Goal: Task Accomplishment & Management: Use online tool/utility

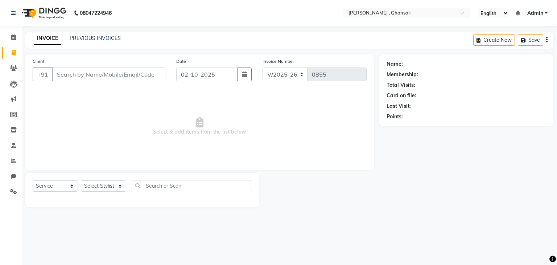
select select "8446"
select select "service"
click at [103, 186] on select "Select Stylist deepa Lucky [PERSON_NAME] [PERSON_NAME] [PERSON_NAME] [PERSON_NA…" at bounding box center [103, 185] width 45 height 11
click at [94, 41] on link "PREVIOUS INVOICES" at bounding box center [95, 38] width 51 height 7
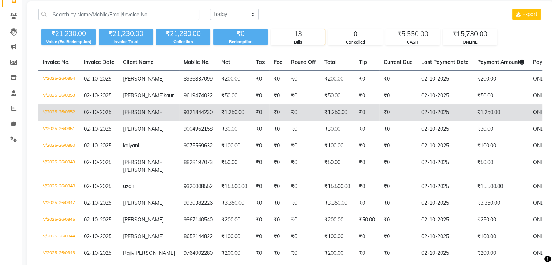
scroll to position [54, 0]
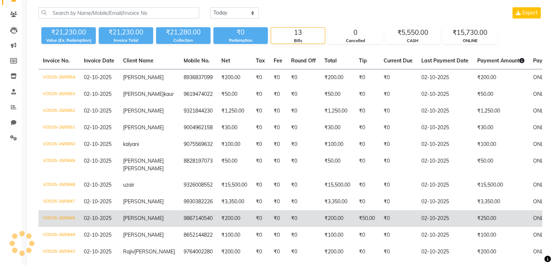
click at [218, 227] on td "₹200.00" at bounding box center [234, 218] width 34 height 17
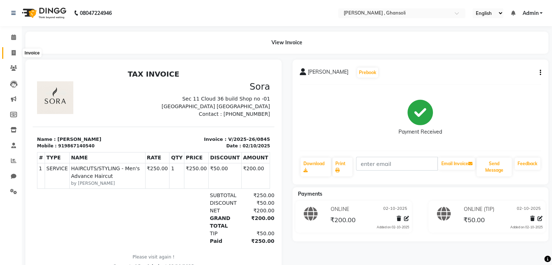
click at [14, 53] on icon at bounding box center [14, 52] width 4 height 5
select select "service"
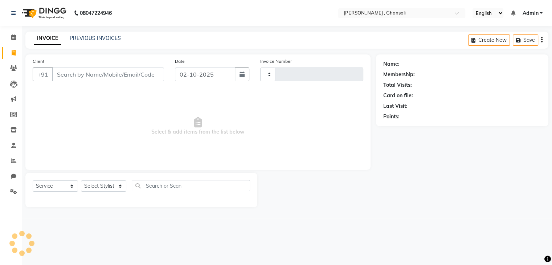
type input "0855"
select select "8446"
click at [87, 38] on link "PREVIOUS INVOICES" at bounding box center [95, 38] width 51 height 7
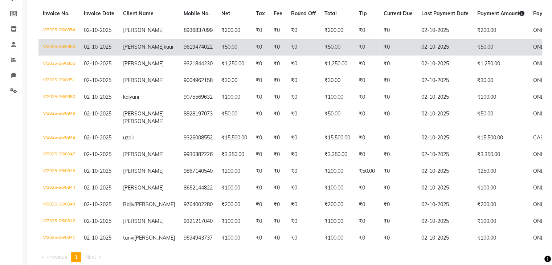
scroll to position [99, 0]
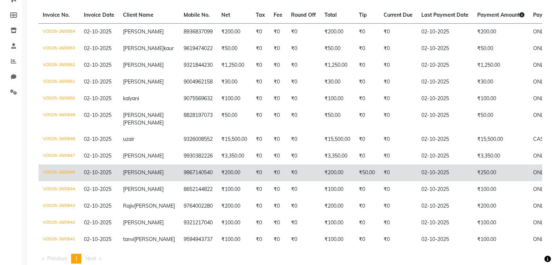
click at [299, 181] on td "₹0" at bounding box center [303, 172] width 33 height 17
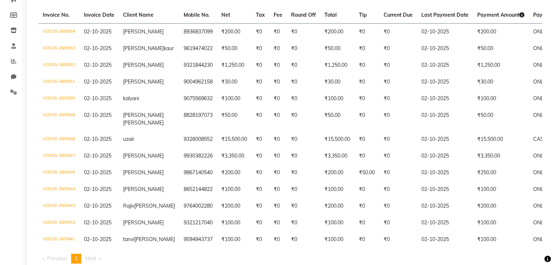
scroll to position [0, 0]
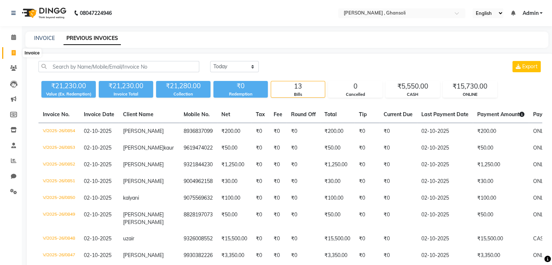
click at [15, 53] on icon at bounding box center [14, 52] width 4 height 5
select select "service"
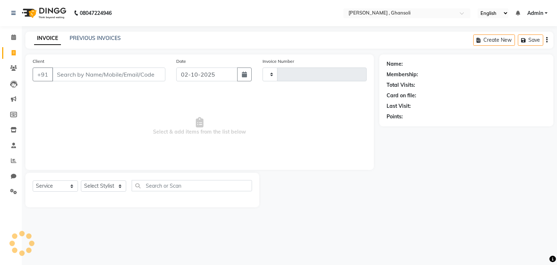
type input "0855"
select select "8446"
click at [87, 40] on link "PREVIOUS INVOICES" at bounding box center [95, 38] width 51 height 7
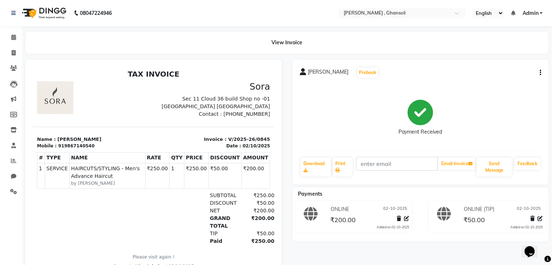
scroll to position [28, 0]
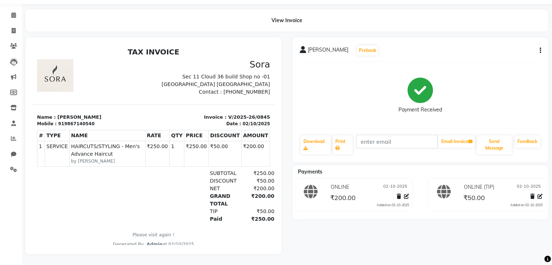
click at [539, 47] on button "button" at bounding box center [538, 51] width 4 height 8
click at [496, 55] on div "Edit Invoice" at bounding box center [504, 59] width 50 height 9
select select "service"
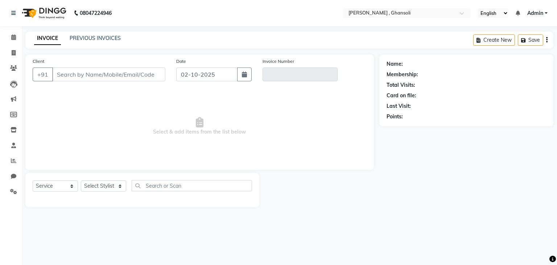
type input "9867140540"
type input "V/2025-26/0845"
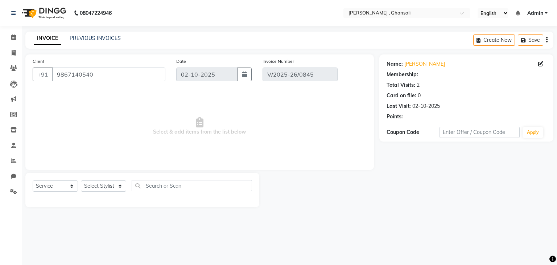
select select "select"
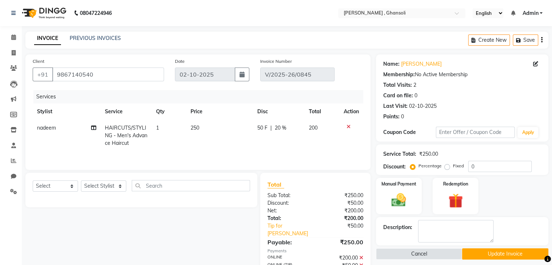
scroll to position [33, 0]
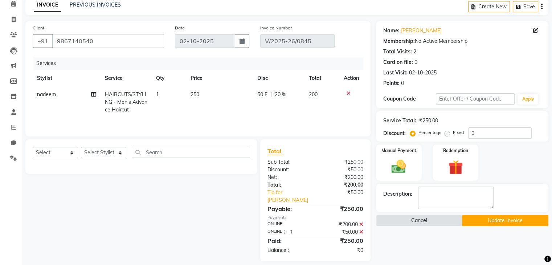
click at [361, 229] on icon at bounding box center [361, 231] width 4 height 5
click at [361, 222] on icon at bounding box center [361, 224] width 4 height 5
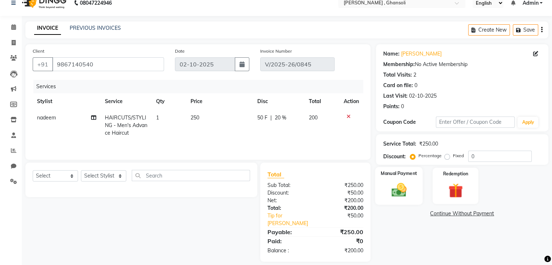
click at [400, 182] on img at bounding box center [398, 189] width 24 height 17
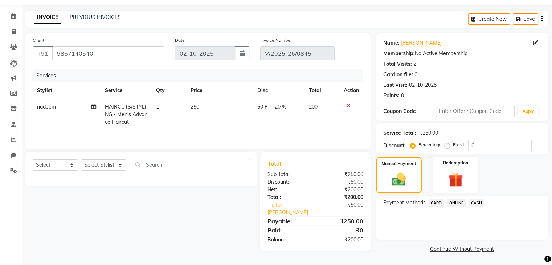
click at [458, 203] on span "ONLINE" at bounding box center [455, 203] width 19 height 8
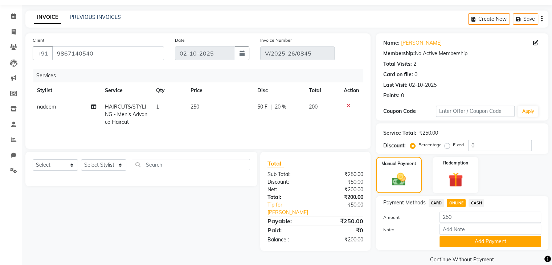
scroll to position [32, 0]
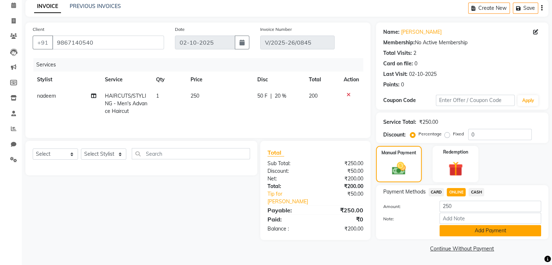
click at [478, 231] on button "Add Payment" at bounding box center [490, 230] width 102 height 11
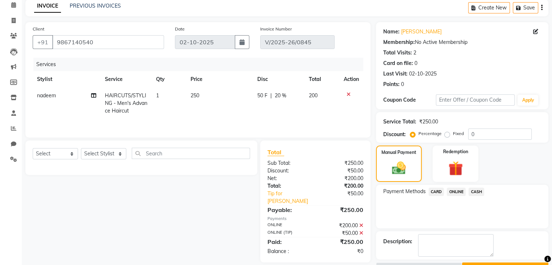
scroll to position [39, 0]
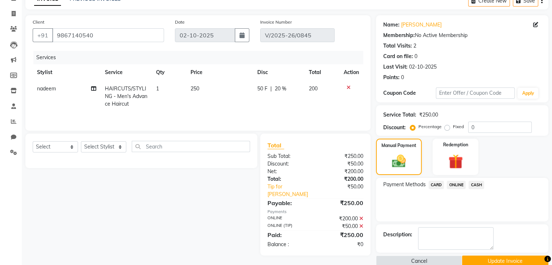
click at [360, 223] on icon at bounding box center [361, 225] width 4 height 5
click at [360, 216] on icon at bounding box center [361, 218] width 4 height 5
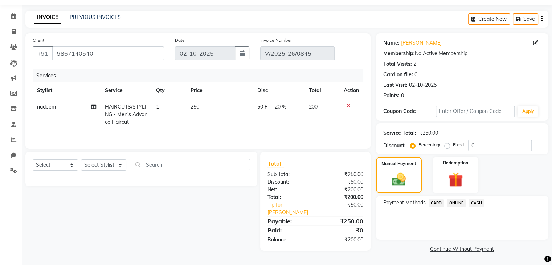
click at [454, 204] on span "ONLINE" at bounding box center [455, 203] width 19 height 8
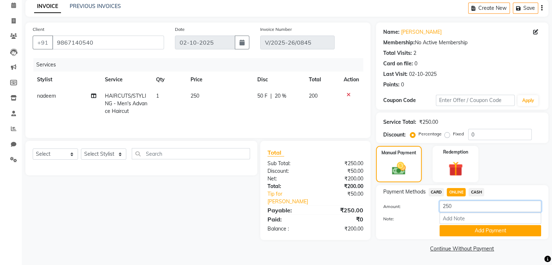
click at [453, 203] on input "250" at bounding box center [490, 206] width 102 height 11
type input "200"
click at [481, 226] on button "Add Payment" at bounding box center [490, 230] width 102 height 11
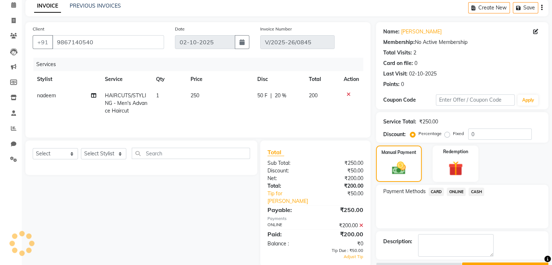
scroll to position [51, 0]
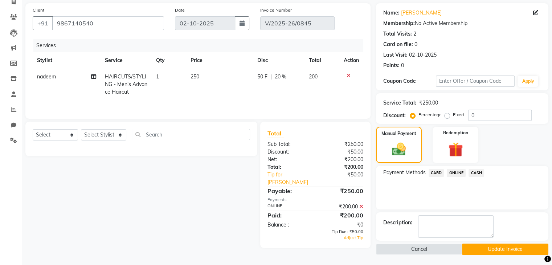
click at [362, 204] on icon at bounding box center [361, 206] width 4 height 5
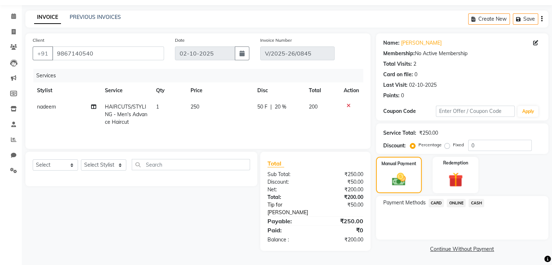
click at [293, 206] on link "Tip for nadeem" at bounding box center [293, 208] width 62 height 15
select select "86841"
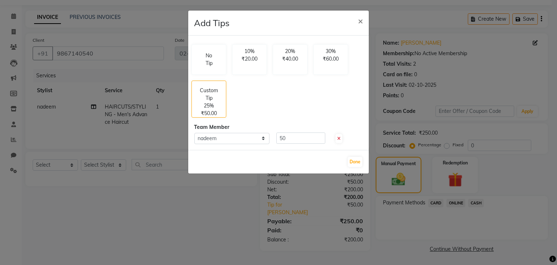
click at [337, 137] on span at bounding box center [338, 138] width 7 height 9
type input "0"
click at [360, 165] on button "Done" at bounding box center [355, 162] width 15 height 10
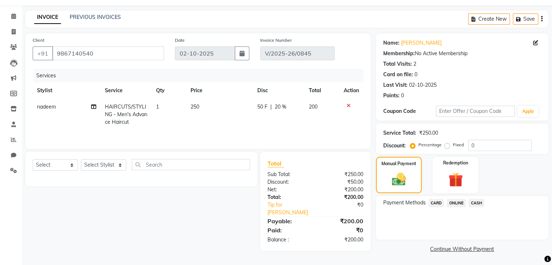
click at [457, 205] on span "ONLINE" at bounding box center [455, 203] width 19 height 8
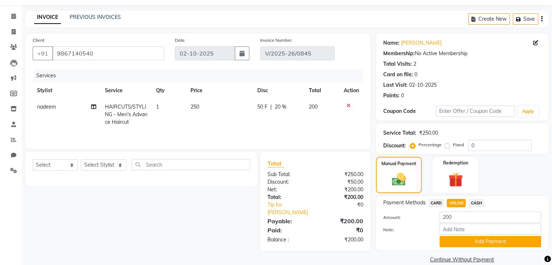
scroll to position [32, 0]
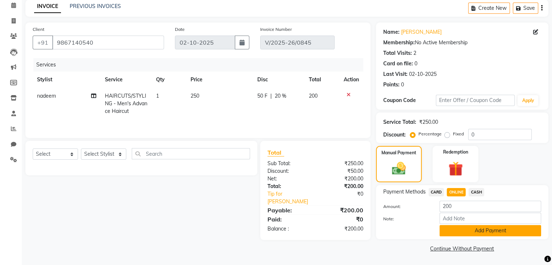
click at [477, 232] on button "Add Payment" at bounding box center [490, 230] width 102 height 11
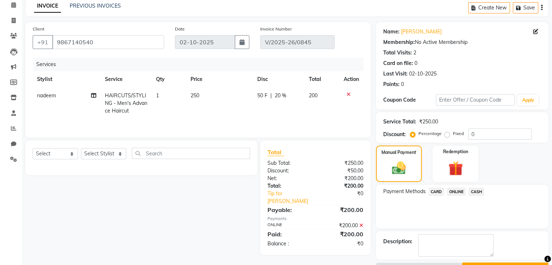
scroll to position [51, 0]
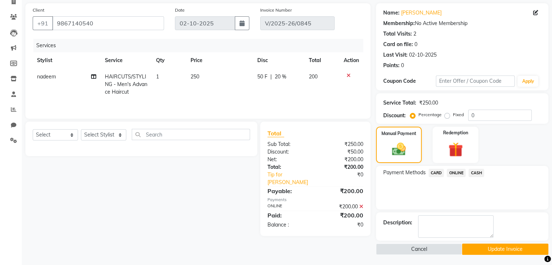
click at [489, 251] on button "Update Invoice" at bounding box center [505, 248] width 86 height 11
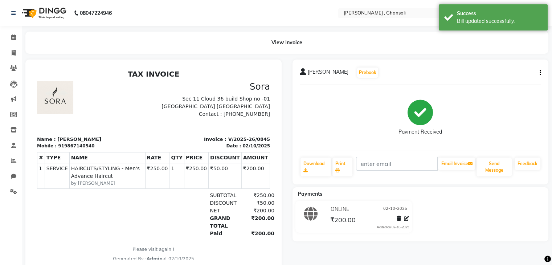
select select "service"
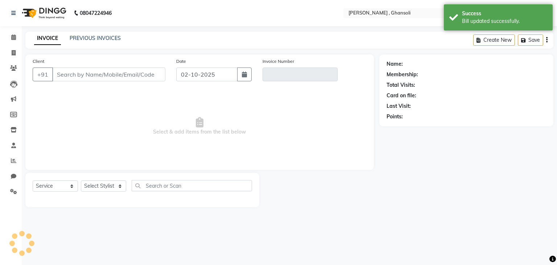
type input "9867140540"
type input "V/2025-26/0845"
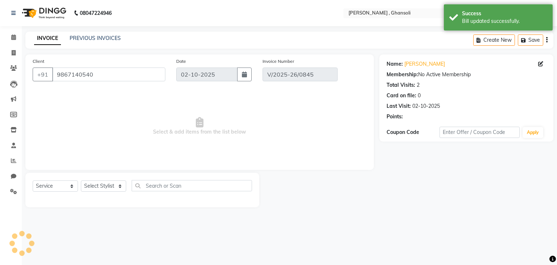
select select "select"
